Goal: Answer question/provide support

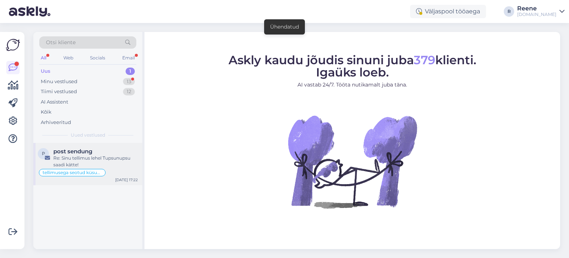
click at [92, 152] on span "post sendung" at bounding box center [72, 151] width 39 height 7
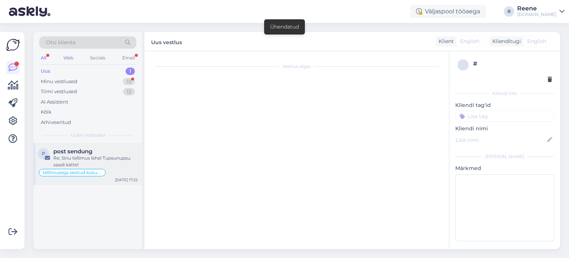
type textarea "vastatud"
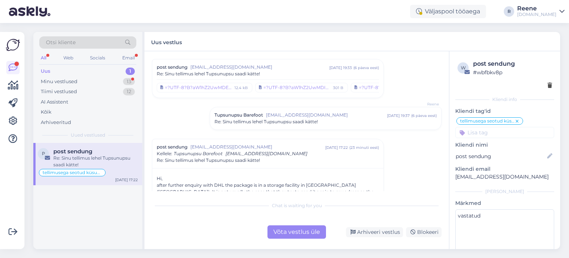
click at [311, 230] on div "Võta vestlus üle" at bounding box center [297, 231] width 59 height 13
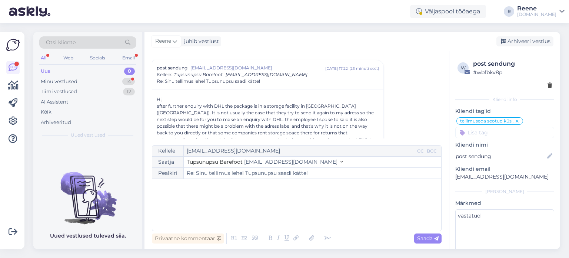
click at [190, 195] on div "﻿" at bounding box center [297, 204] width 282 height 44
click at [380, 200] on p "I received an e-mail from DHL [DATE] that the parcel is on it's way back to [GE…" at bounding box center [297, 202] width 282 height 8
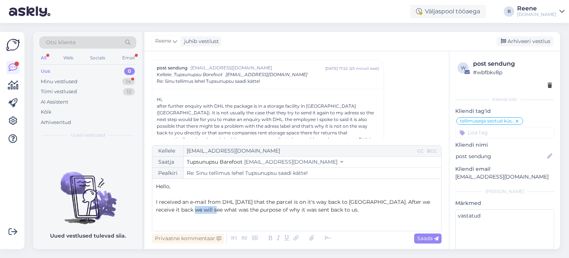
drag, startPoint x: 203, startPoint y: 212, endPoint x: 177, endPoint y: 214, distance: 26.1
click at [177, 214] on div "Hello, ﻿ I received an e-mail from DHL [DATE] that the parcel is on it's way ba…" at bounding box center [297, 204] width 282 height 44
click at [299, 207] on p "I received an e-mail from DHL [DATE] that the parcel is on it's way back to [GE…" at bounding box center [297, 206] width 282 height 16
click at [327, 238] on icon at bounding box center [327, 238] width 11 height 10
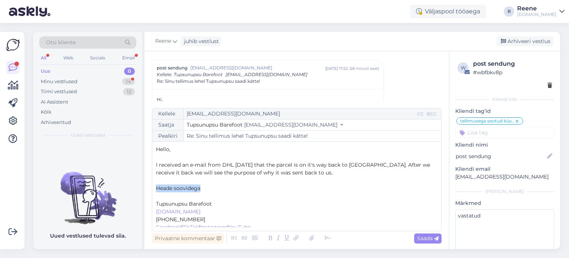
drag, startPoint x: 184, startPoint y: 189, endPoint x: 152, endPoint y: 190, distance: 32.3
click at [152, 190] on div "Kellele [EMAIL_ADDRESS][DOMAIN_NAME] CC BCC Saatja Tupsunupsu Barefoot [EMAIL_A…" at bounding box center [297, 169] width 290 height 123
click at [427, 239] on span "Saada" at bounding box center [427, 238] width 21 height 7
type input "Re: Sinu tellimus lehel Tupsunupsu saadi kätte!"
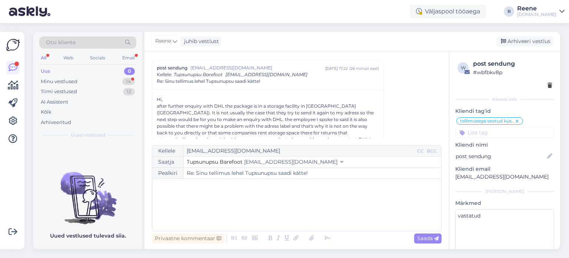
scroll to position [437, 0]
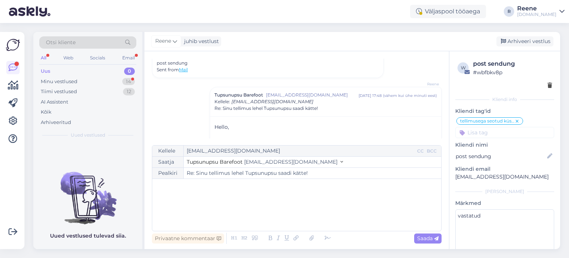
click at [42, 56] on div "All" at bounding box center [43, 58] width 9 height 10
click at [49, 110] on div "Kõik" at bounding box center [46, 111] width 11 height 7
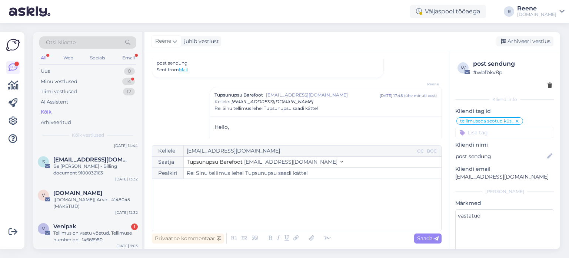
scroll to position [185, 0]
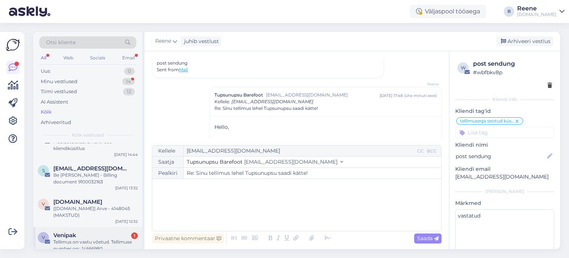
click at [75, 237] on span "Venipak" at bounding box center [64, 235] width 23 height 7
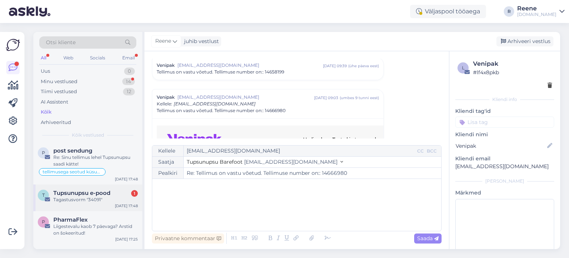
scroll to position [0, 0]
click at [89, 200] on div "Tagastusvorm "34091"" at bounding box center [95, 200] width 85 height 7
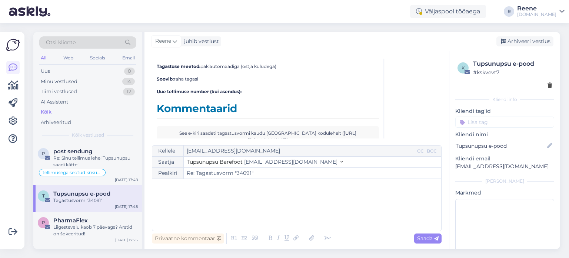
scroll to position [2267, 0]
